Goal: Information Seeking & Learning: Learn about a topic

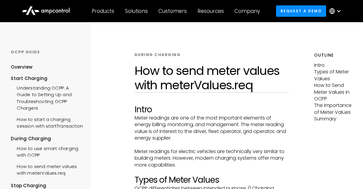
scroll to position [574, 0]
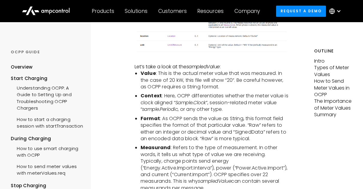
click at [192, 116] on li "Format : As OCPP sends the value as String, this format field specifies the for…" at bounding box center [215, 129] width 148 height 27
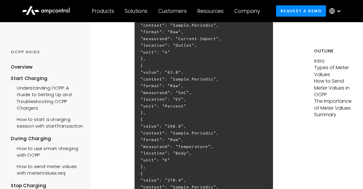
scroll to position [1343, 0]
click at [255, 96] on h6 "[ 2, "16f0c9fed9ce254b", "MeterValues", { "connectorId": 1, "transactionId": 13…" at bounding box center [204, 65] width 139 height 492
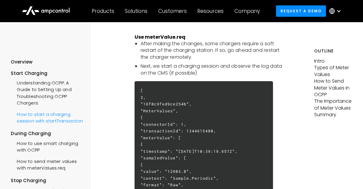
scroll to position [5, 0]
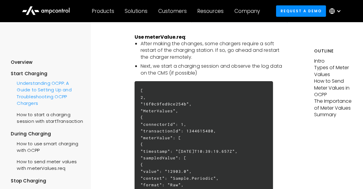
click at [27, 84] on div "Understanding OCPP: A Guide to Setting Up and Troubleshooting OCPP Chargers" at bounding box center [47, 93] width 73 height 32
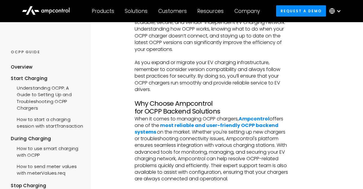
scroll to position [1492, 0]
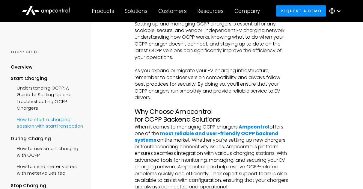
click at [30, 124] on div "How to start a charging session with startTransaction" at bounding box center [47, 122] width 73 height 18
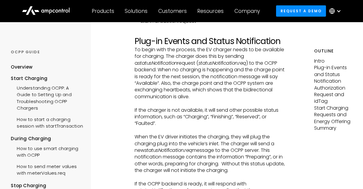
scroll to position [212, 0]
